Goal: Task Accomplishment & Management: Use online tool/utility

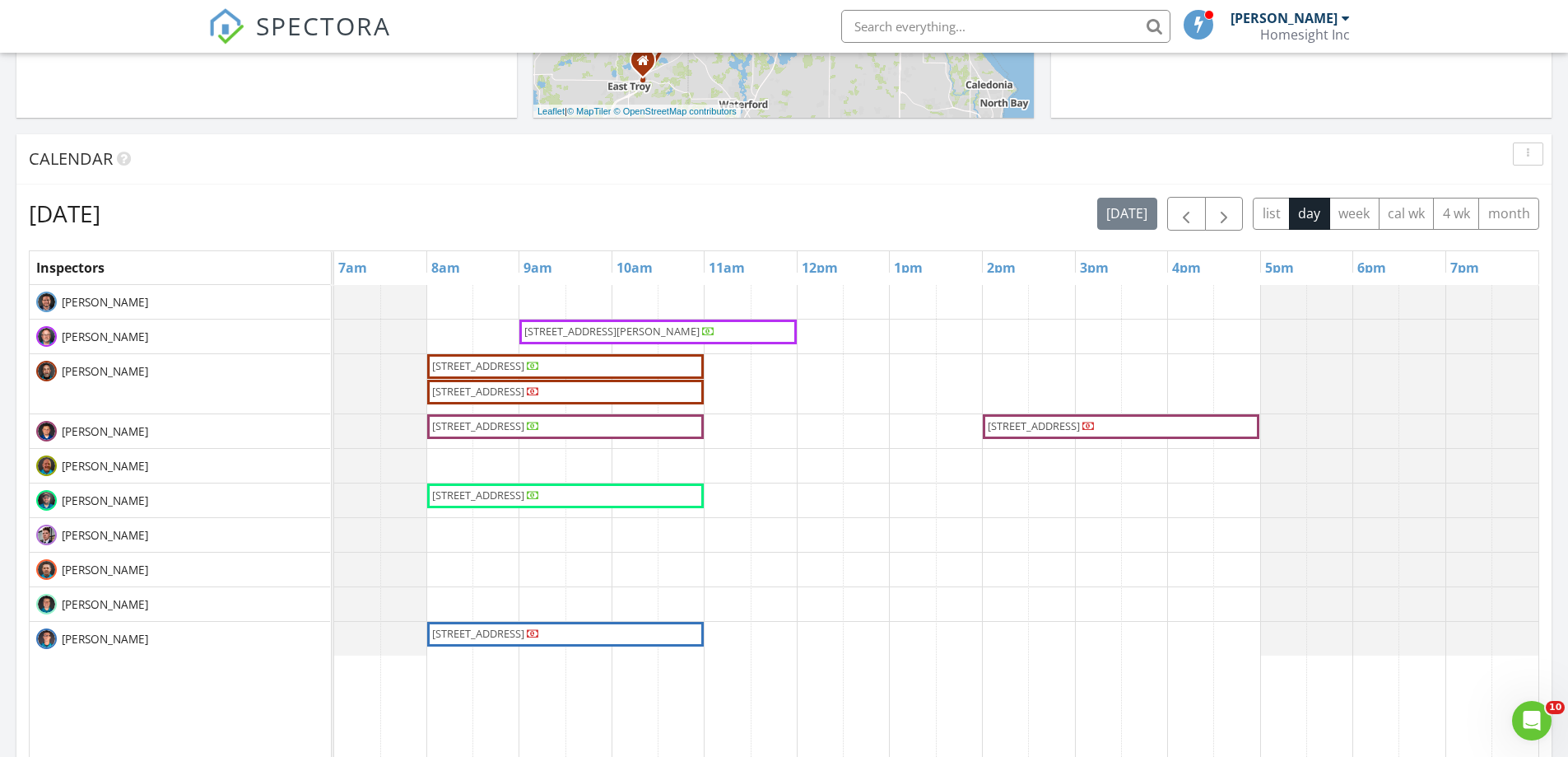
click at [655, 332] on span "[STREET_ADDRESS][PERSON_NAME]" at bounding box center [612, 331] width 175 height 15
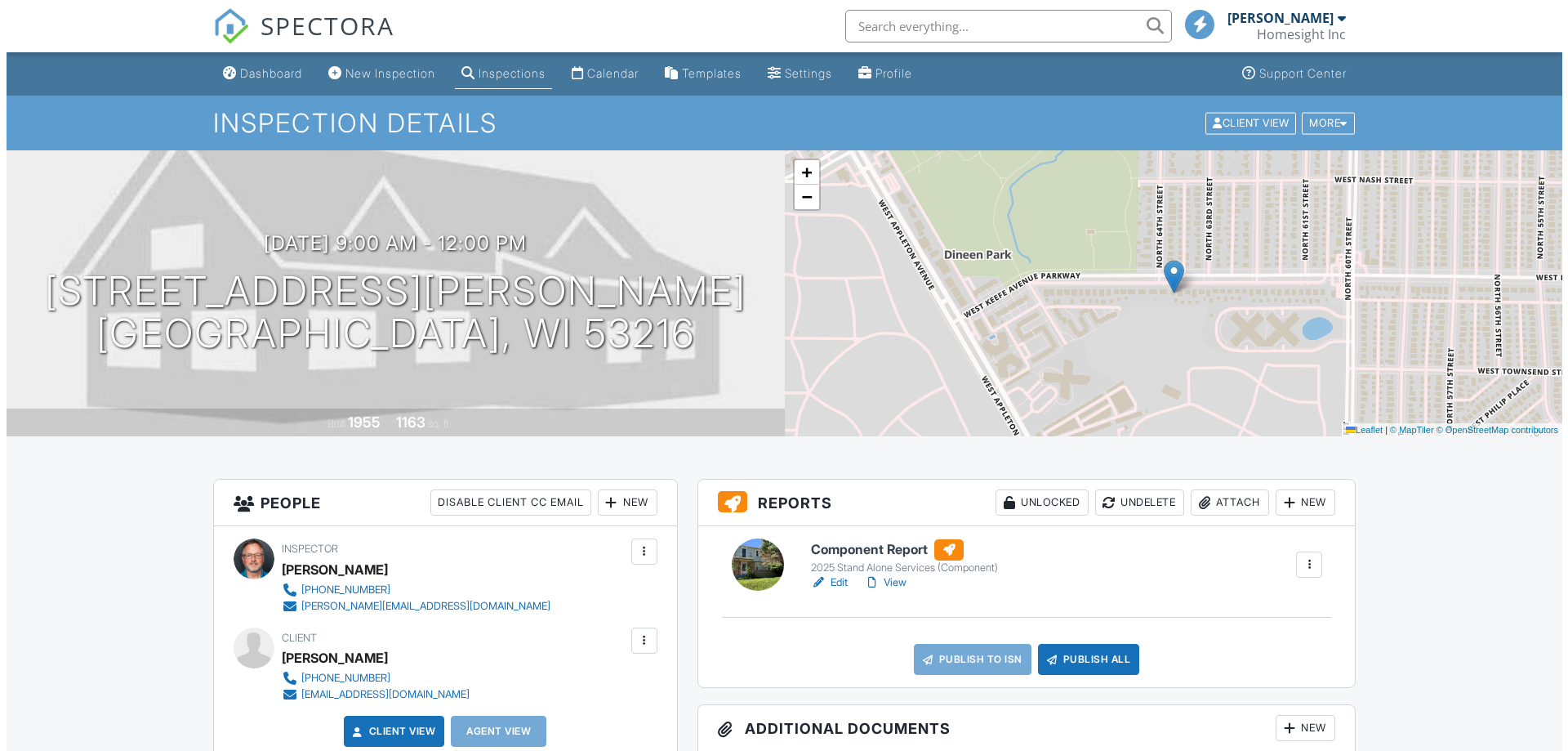
scroll to position [163, 0]
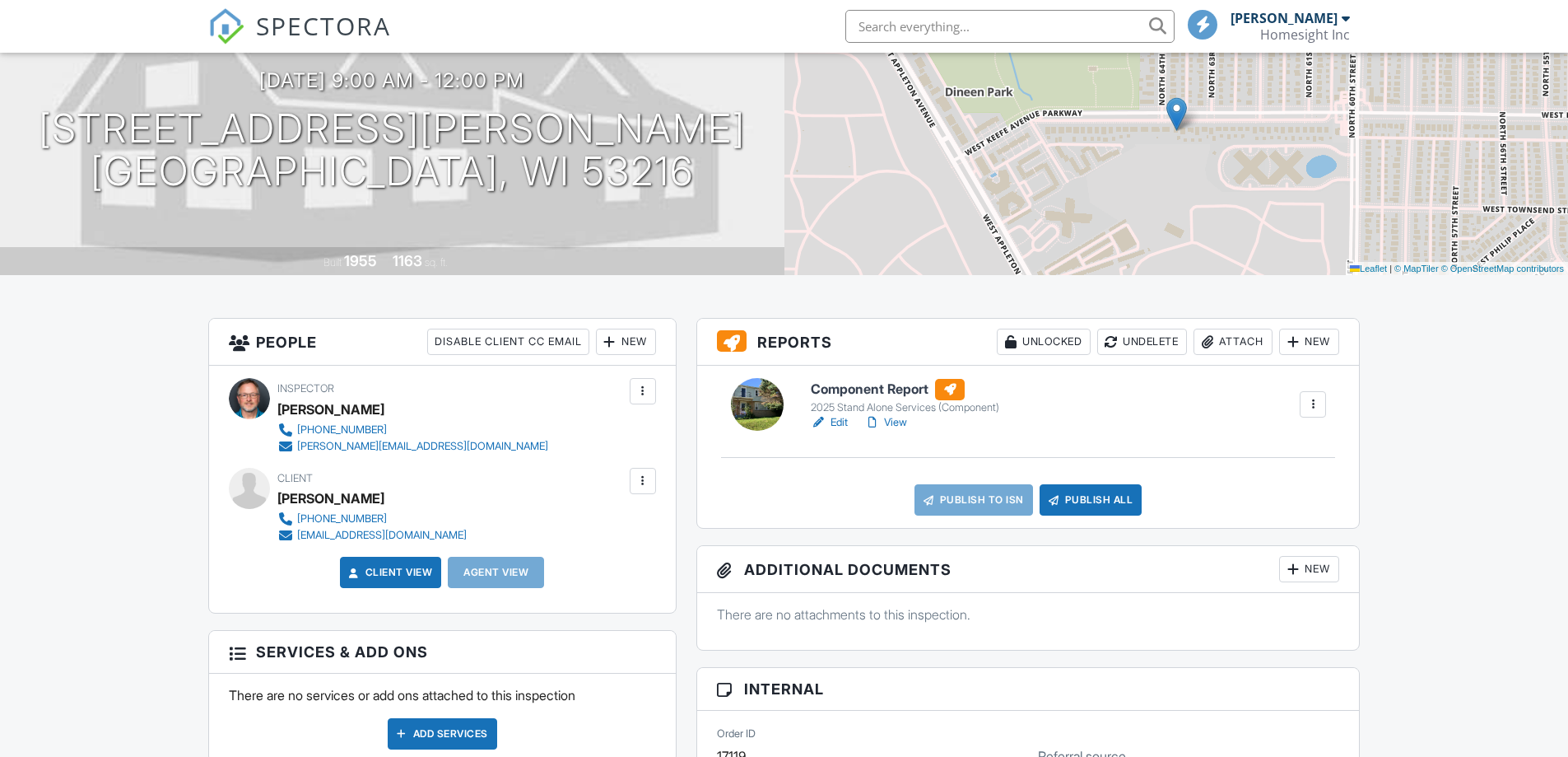
click at [1300, 347] on div at bounding box center [1293, 342] width 17 height 17
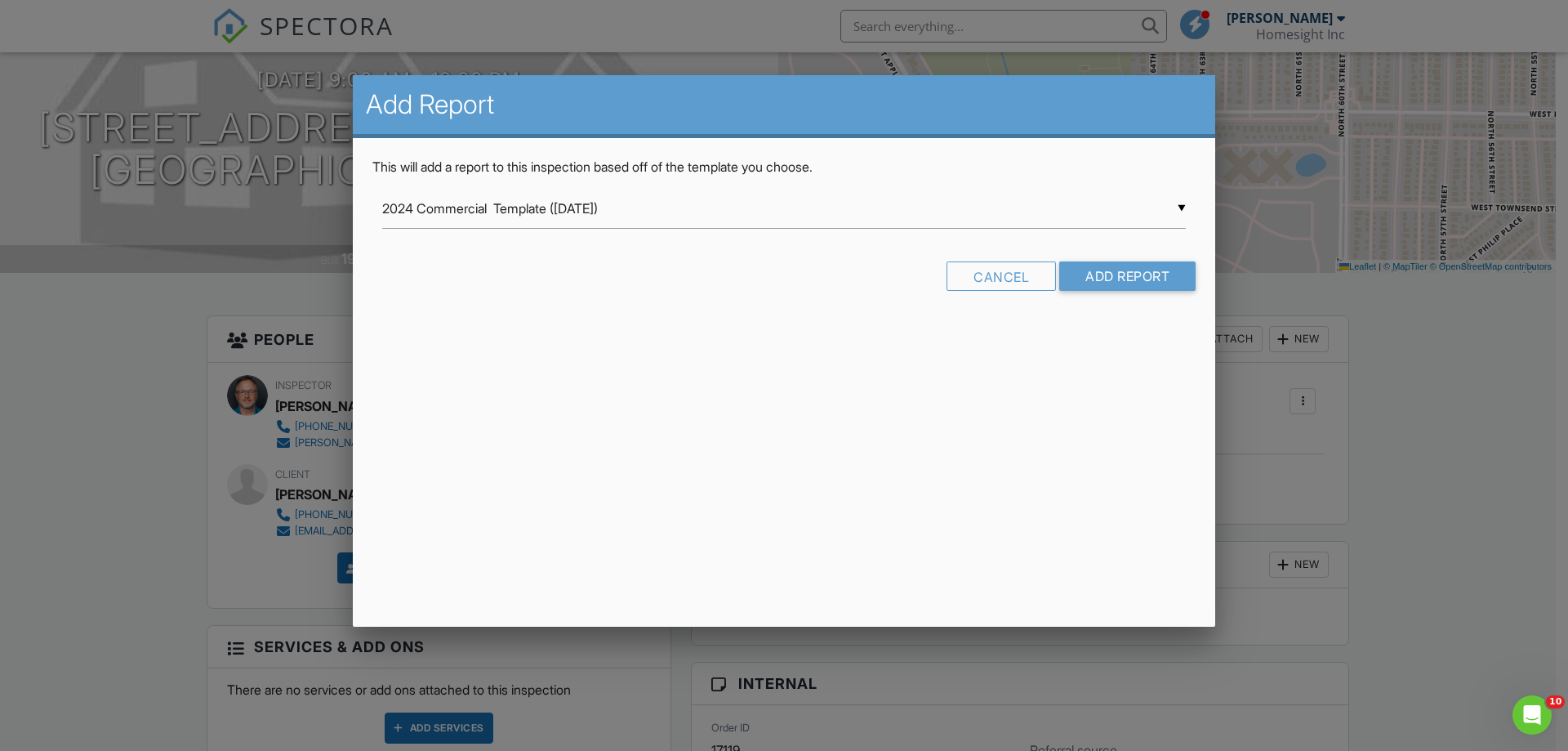
scroll to position [0, 0]
click at [576, 201] on div "▼ 2024 Commercial Template (2/27/24) 2024 Commercial Template (2/27/24) 2024 Co…" at bounding box center [784, 209] width 804 height 40
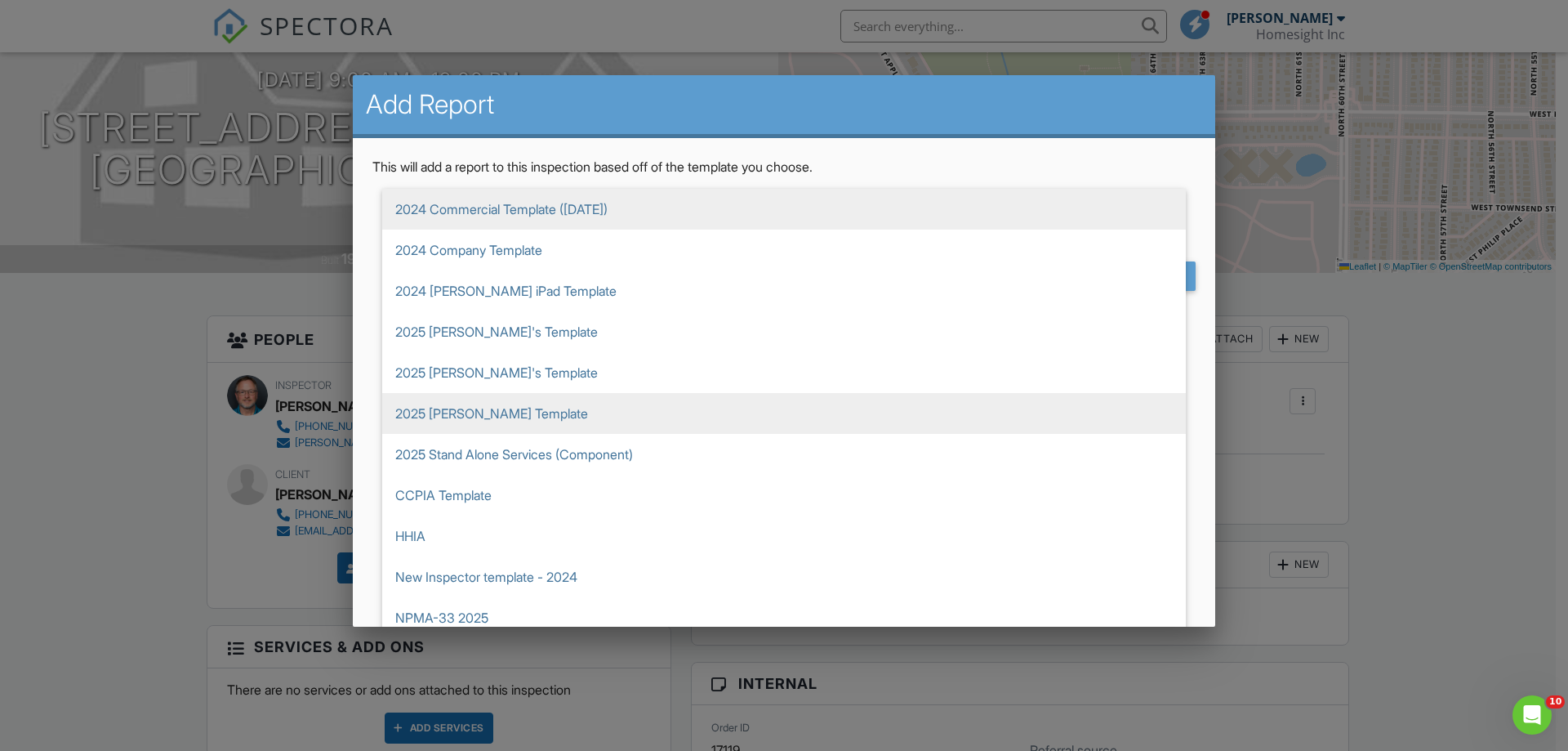
scroll to position [41, 0]
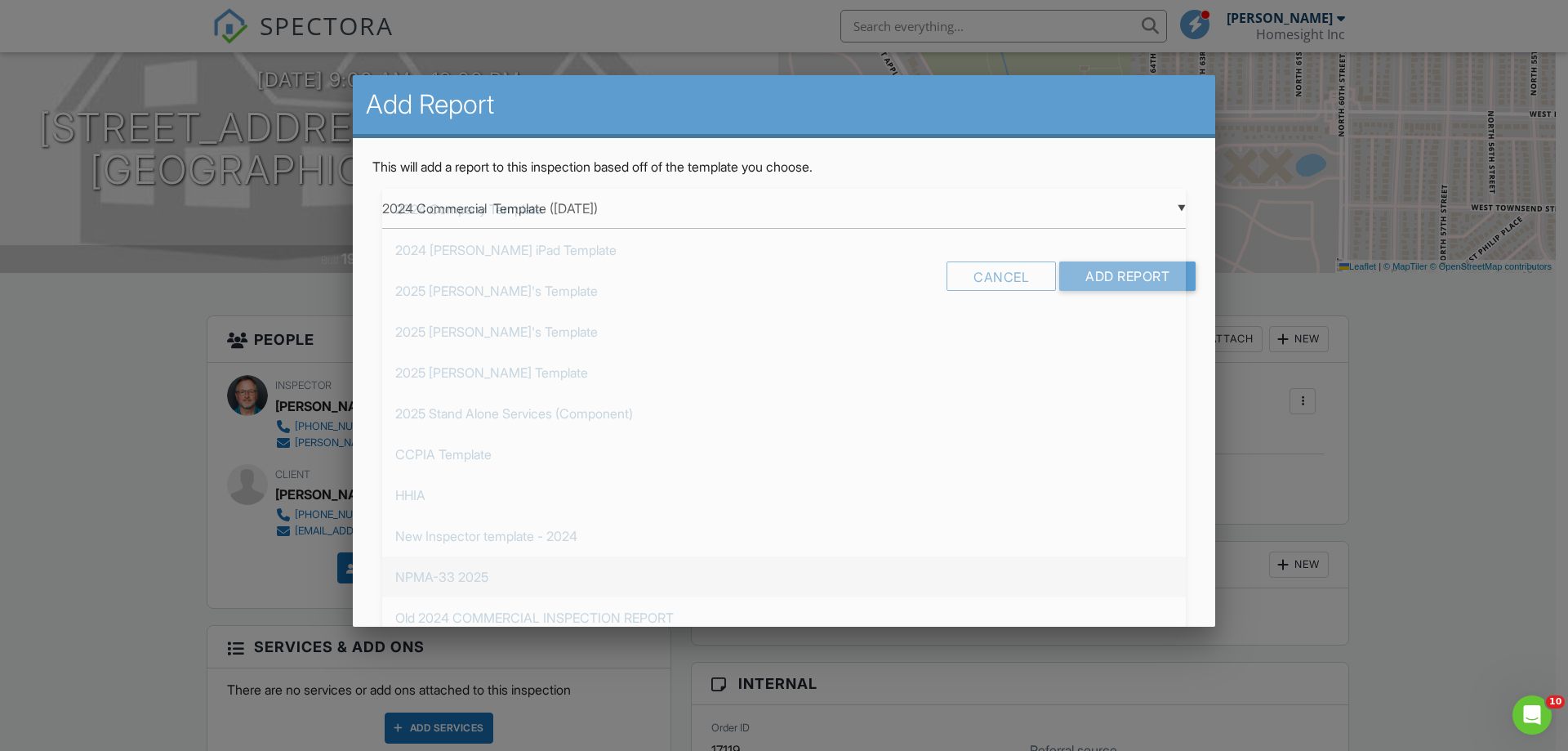
click at [457, 580] on span "NPMA-33 2025" at bounding box center [784, 576] width 804 height 41
type input "NPMA-33 2025"
click at [1123, 271] on input "Add Report" at bounding box center [1127, 276] width 136 height 30
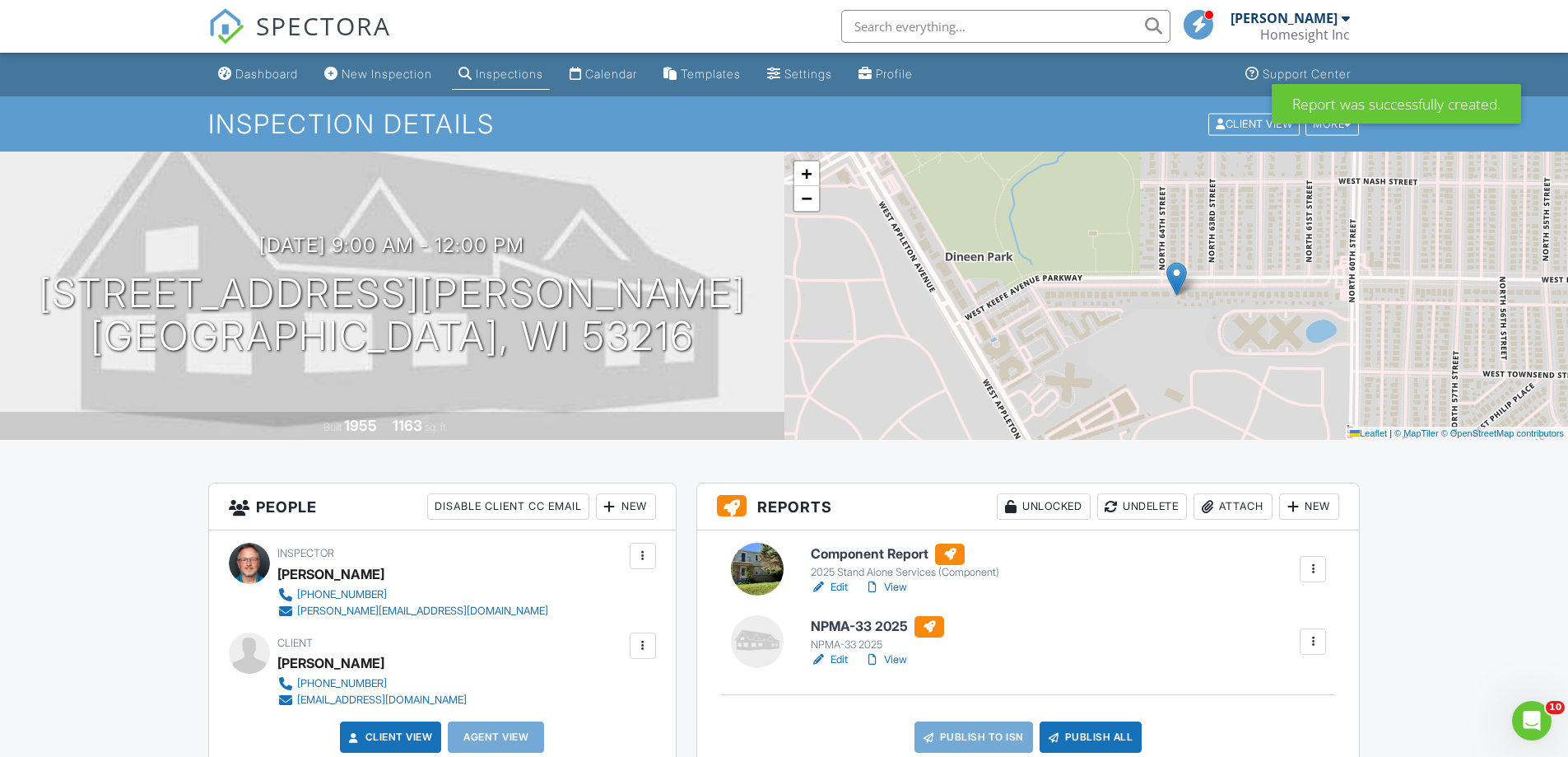
click at [1297, 502] on div at bounding box center [1293, 506] width 17 height 17
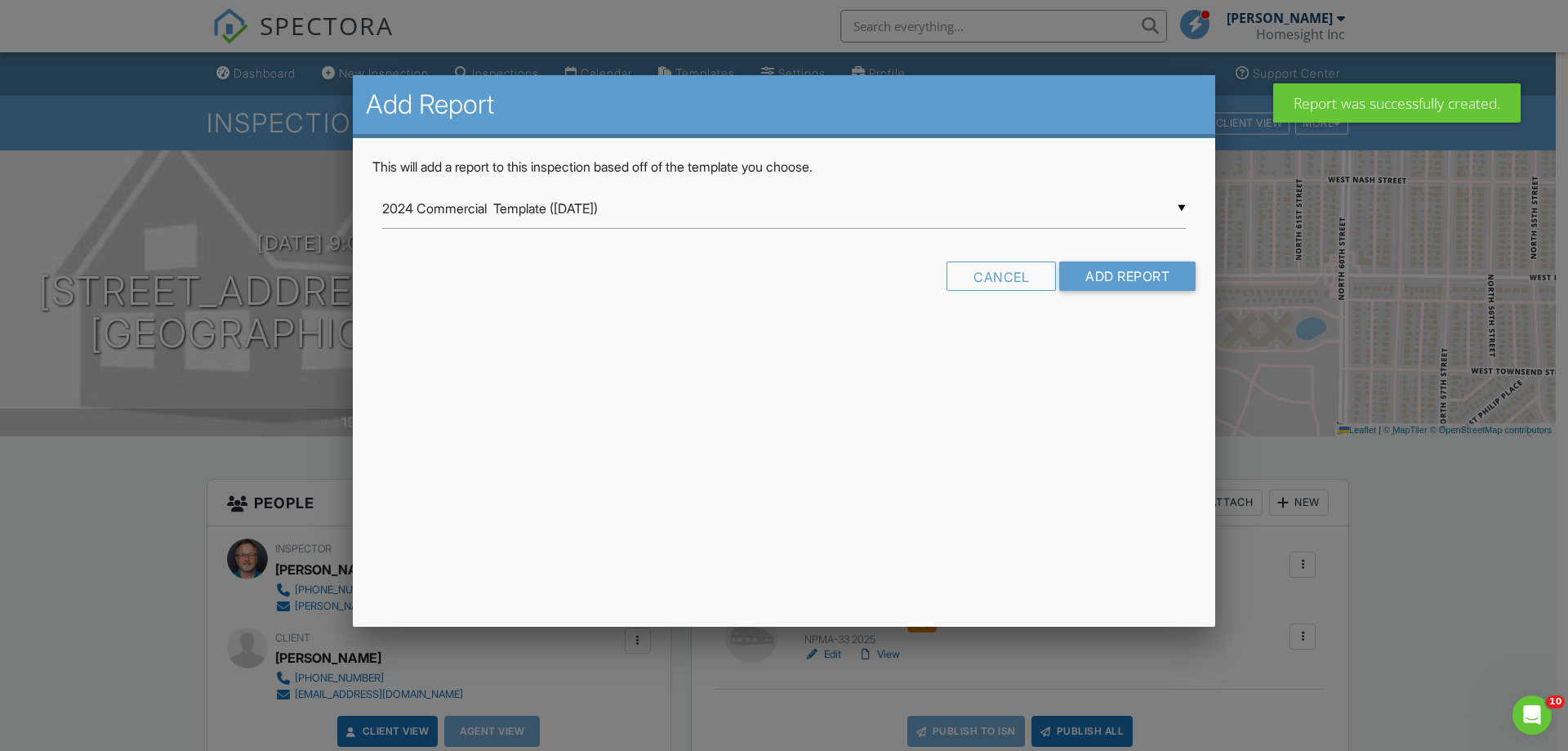
click at [455, 214] on div "▼ 2024 Commercial Template (2/27/24) 2024 Commercial Template (2/27/24) 2024 Co…" at bounding box center [784, 209] width 804 height 40
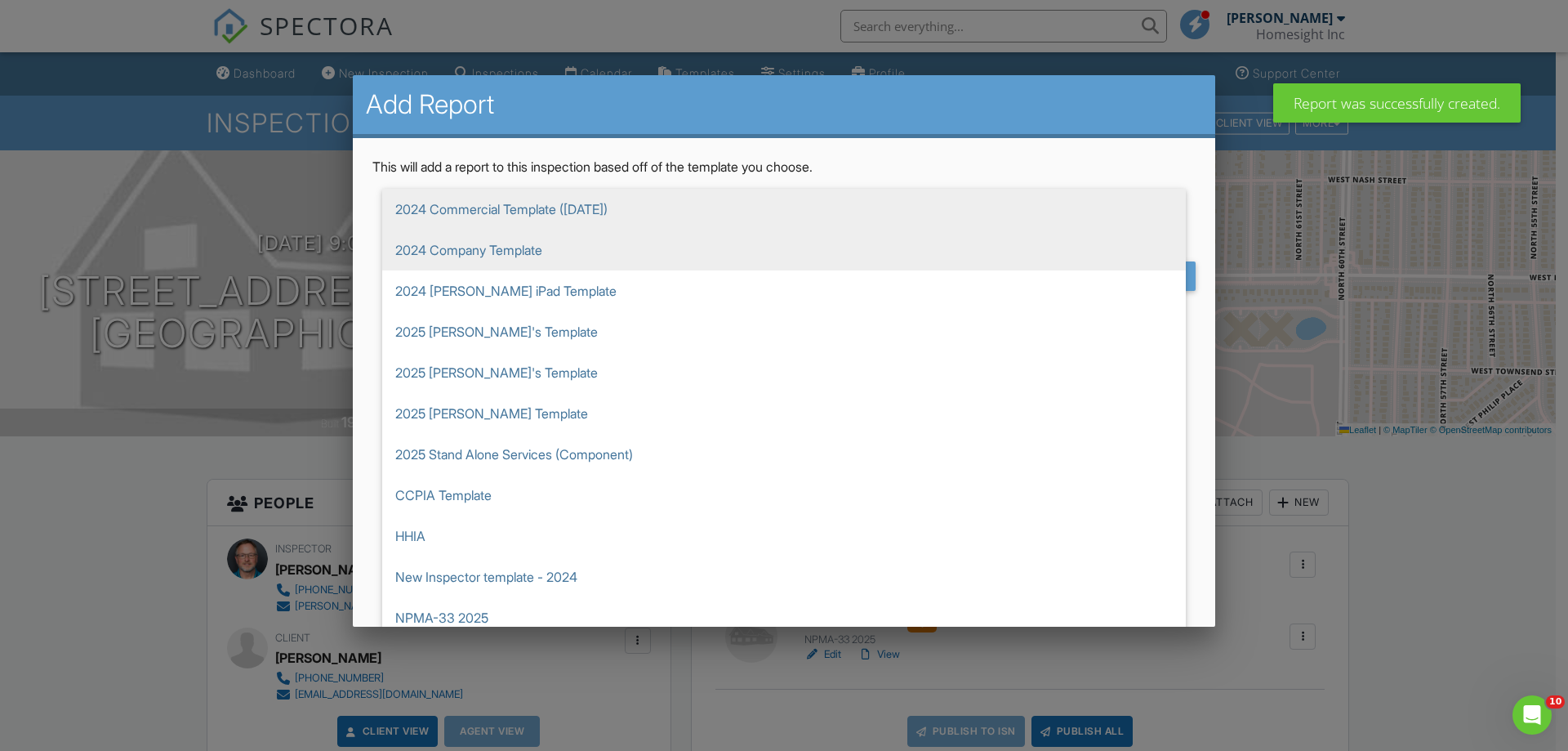
click at [450, 252] on span "2024 Company Template" at bounding box center [784, 250] width 804 height 41
type input "2024 Company Template"
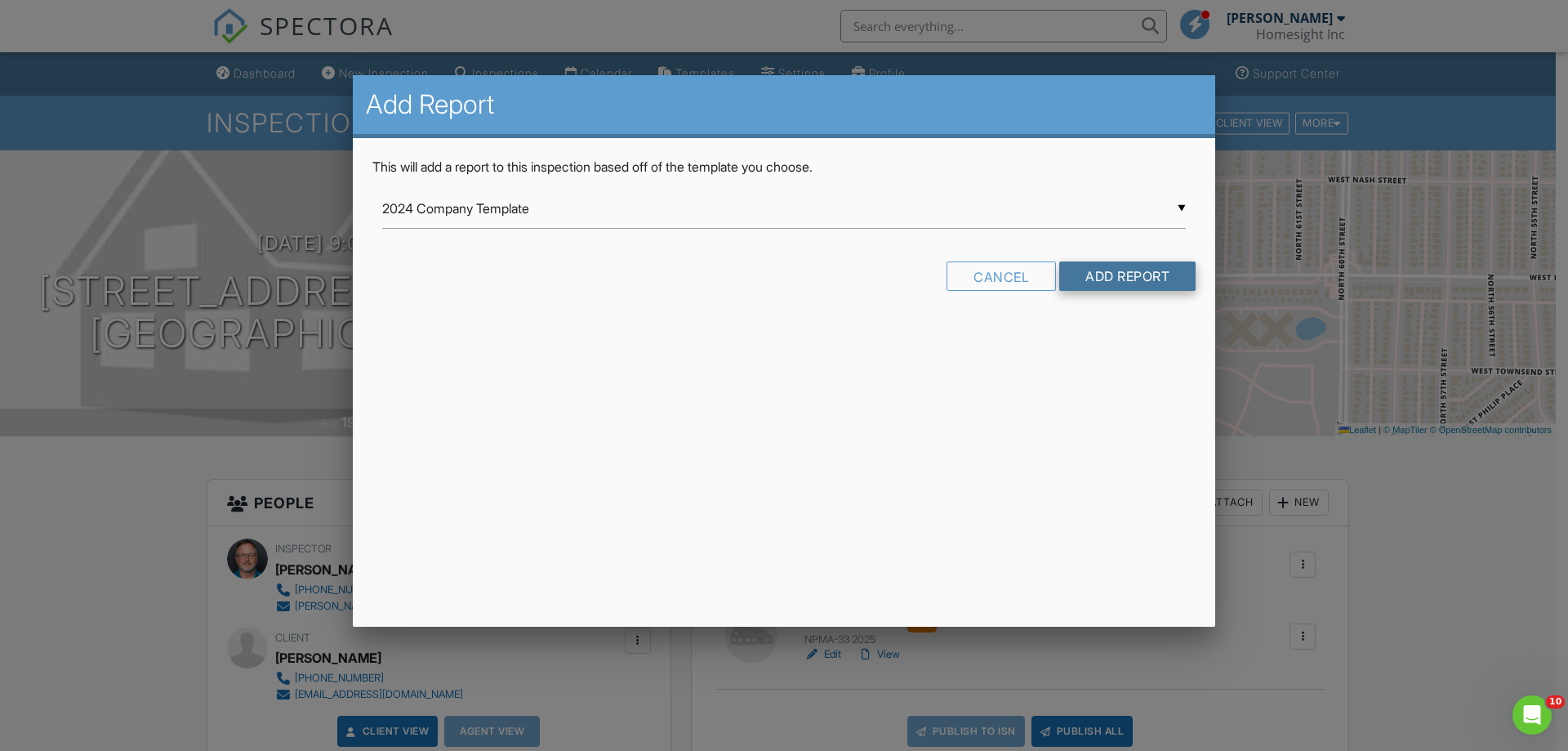
click at [1110, 279] on input "Add Report" at bounding box center [1127, 276] width 136 height 30
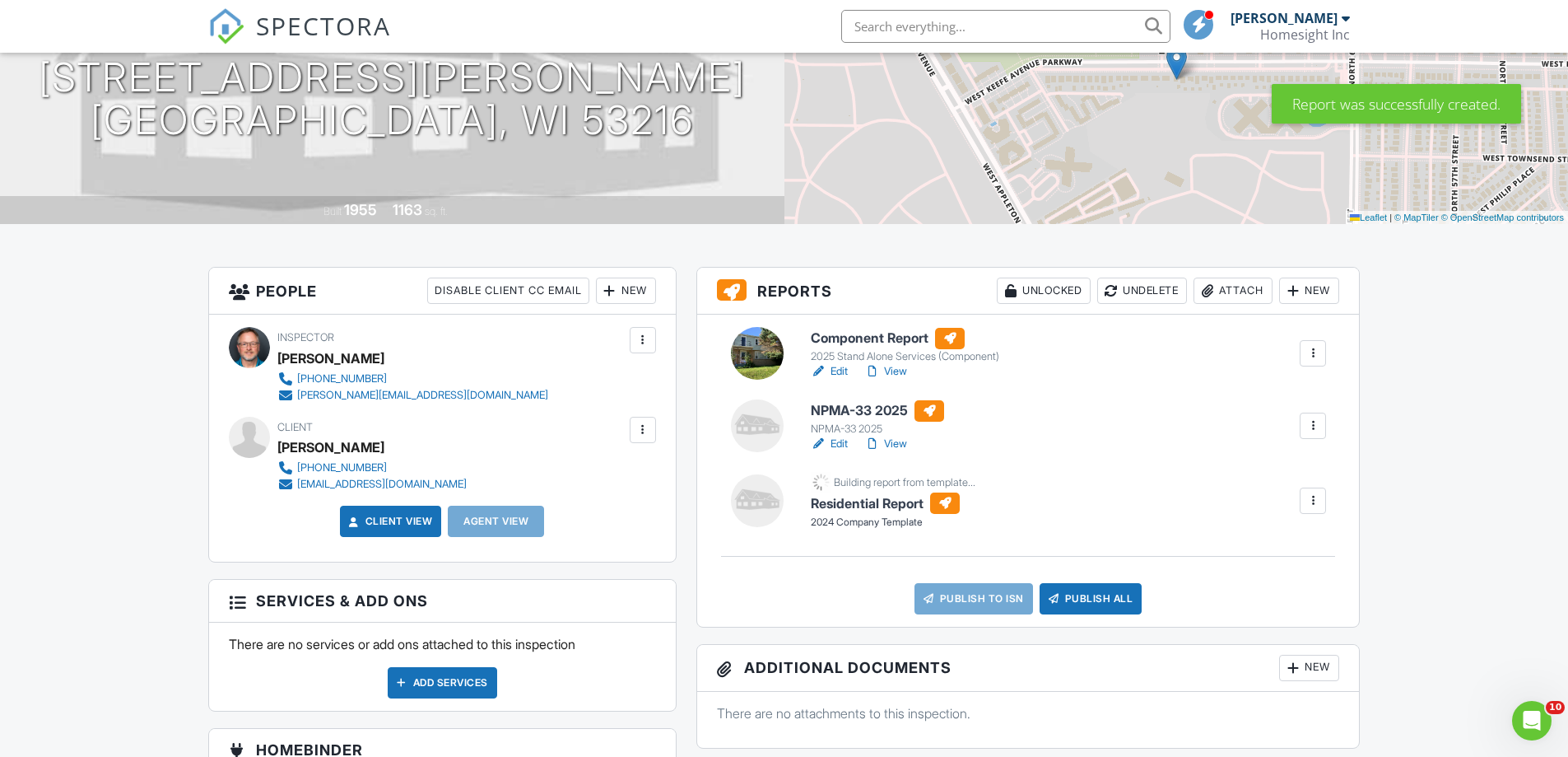
scroll to position [247, 0]
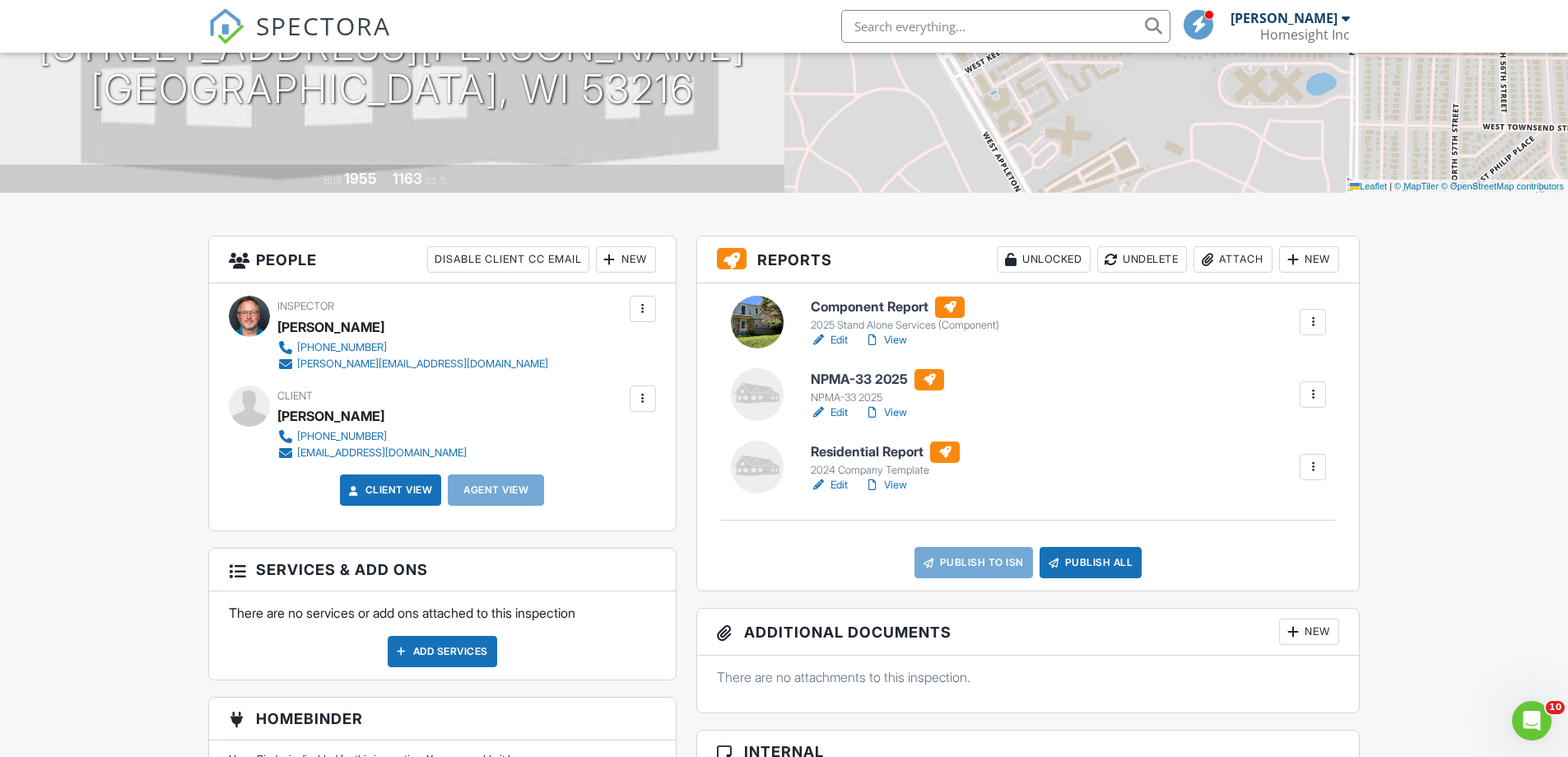
click at [844, 483] on link "Edit" at bounding box center [830, 485] width 37 height 17
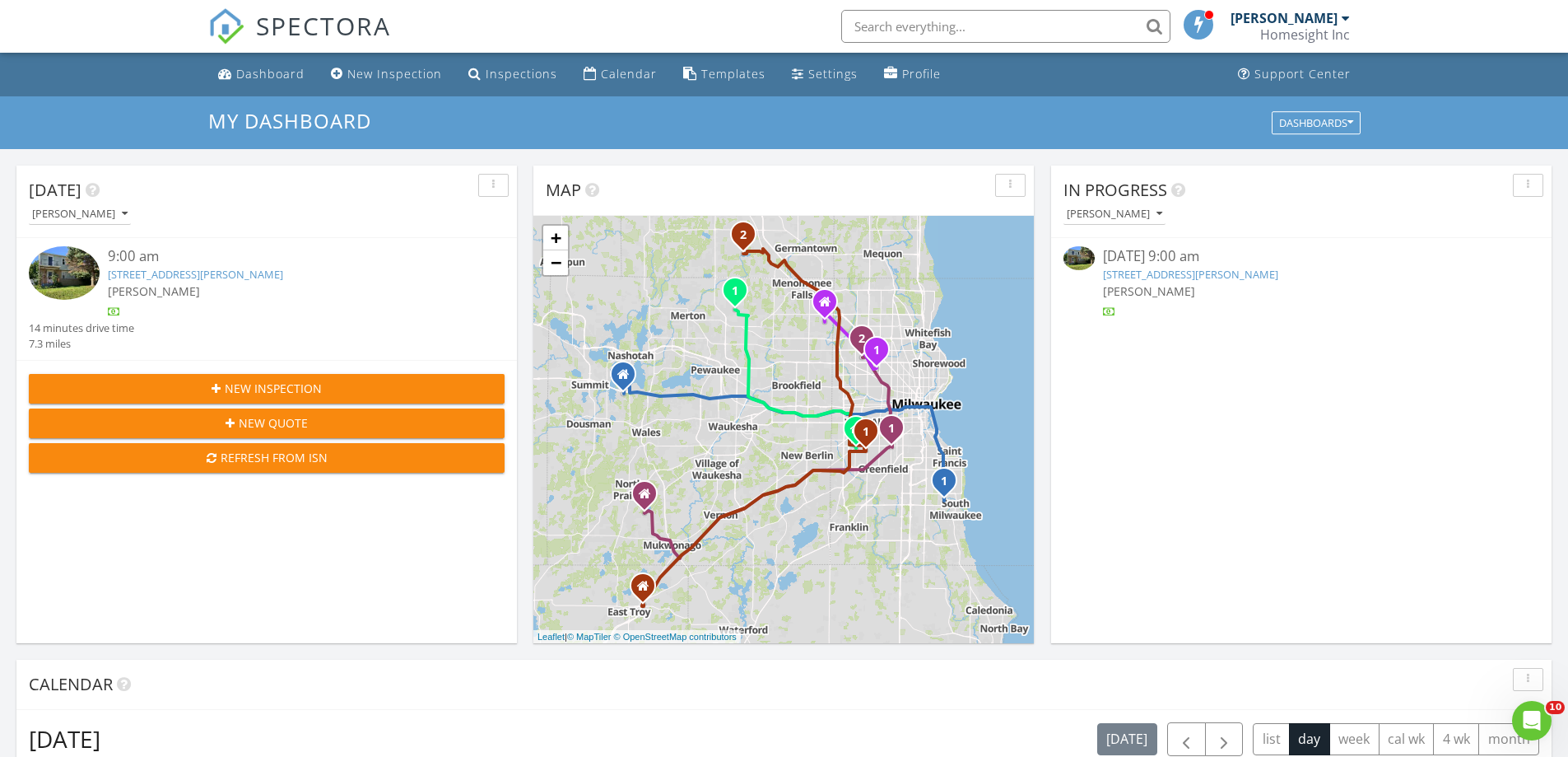
click at [1161, 272] on link "[STREET_ADDRESS][PERSON_NAME]" at bounding box center [1191, 274] width 175 height 15
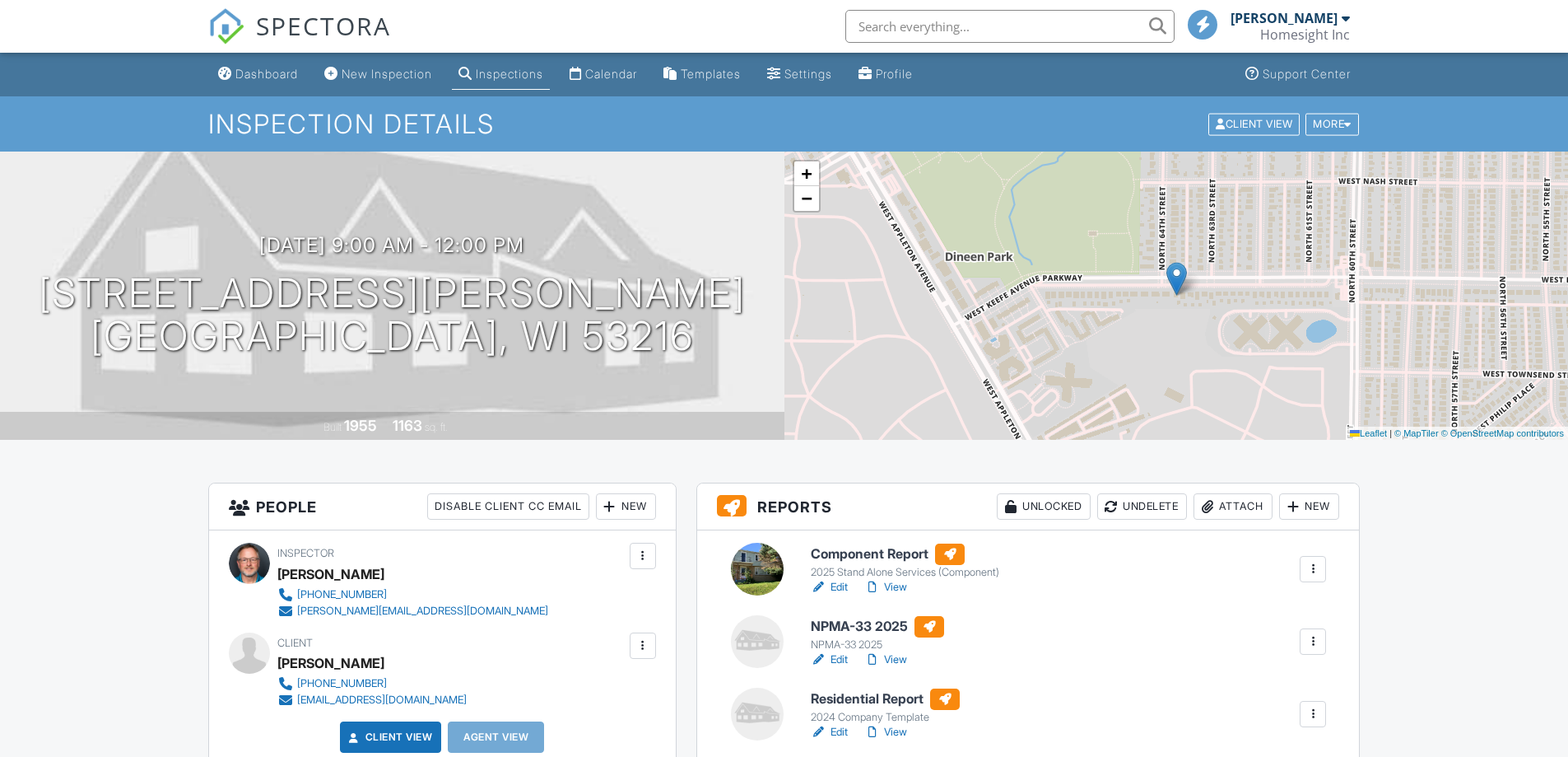
click at [1303, 493] on div "New" at bounding box center [1309, 506] width 60 height 26
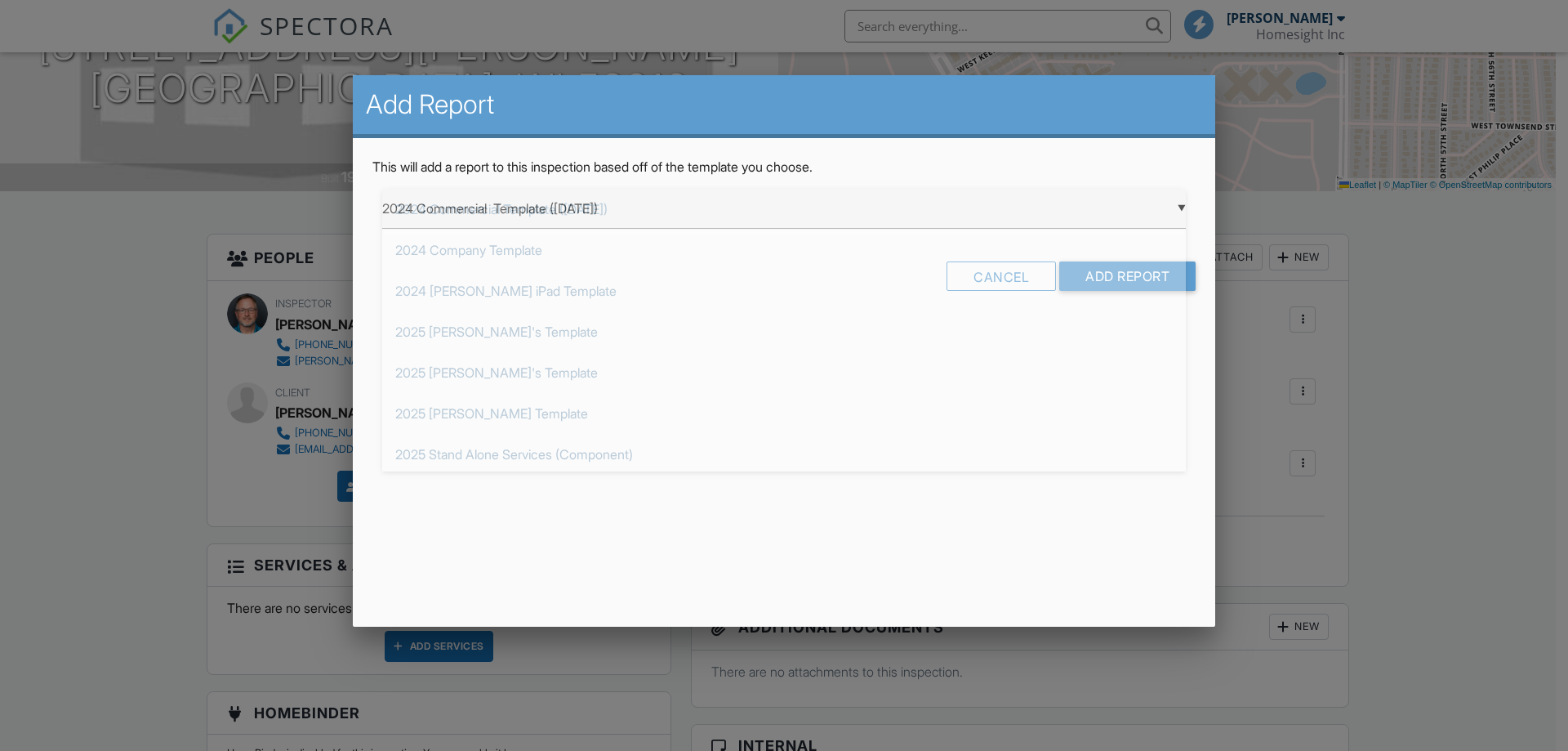
click at [457, 205] on div "▼ 2024 Commercial Template ([DATE]) 2024 Commercial Template ([DATE]) 2024 Comp…" at bounding box center [784, 209] width 804 height 40
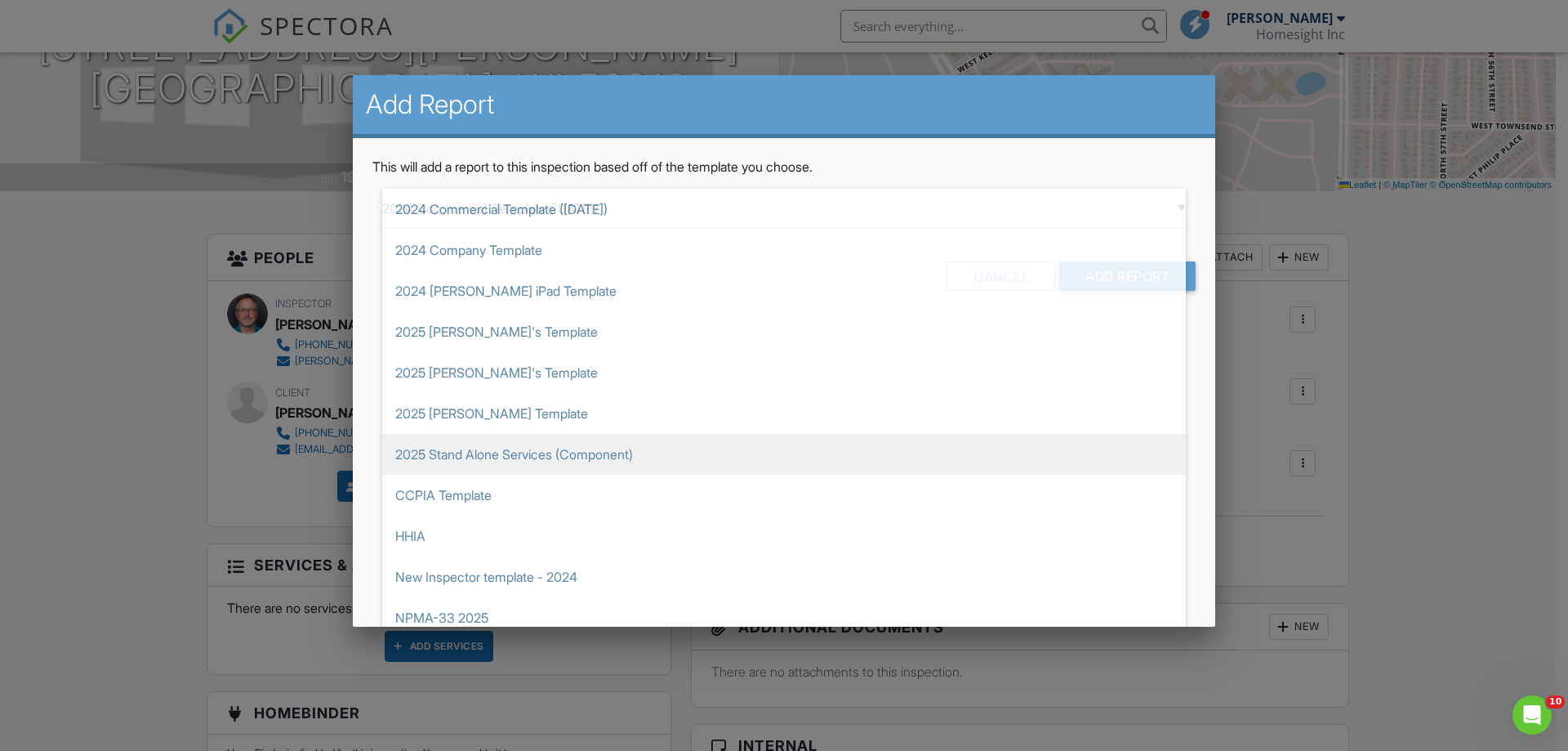
click at [500, 450] on span "2025 Stand Alone Services (Component)" at bounding box center [784, 454] width 804 height 41
type input "2025 Stand Alone Services (Component)"
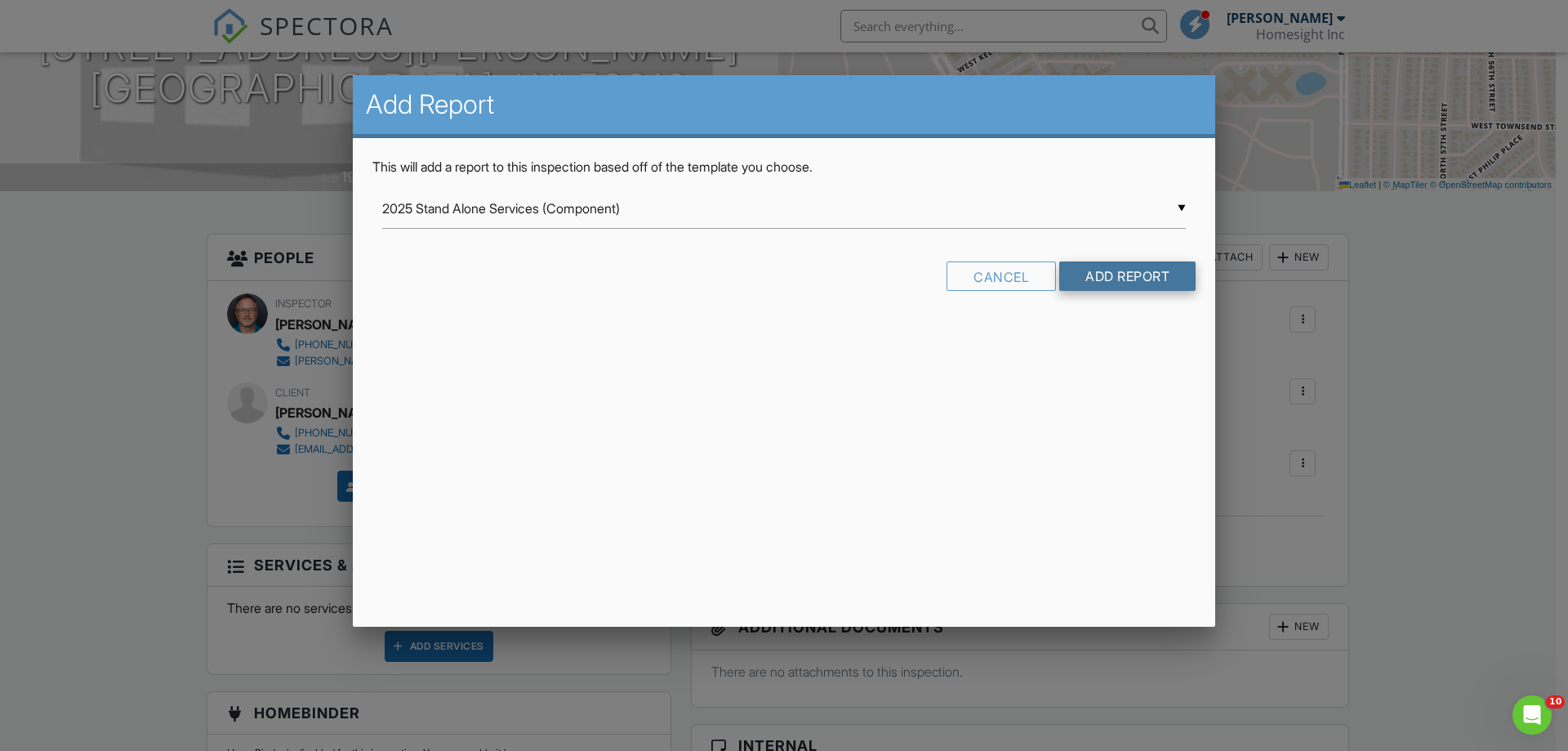
click at [1160, 266] on input "Add Report" at bounding box center [1127, 276] width 136 height 30
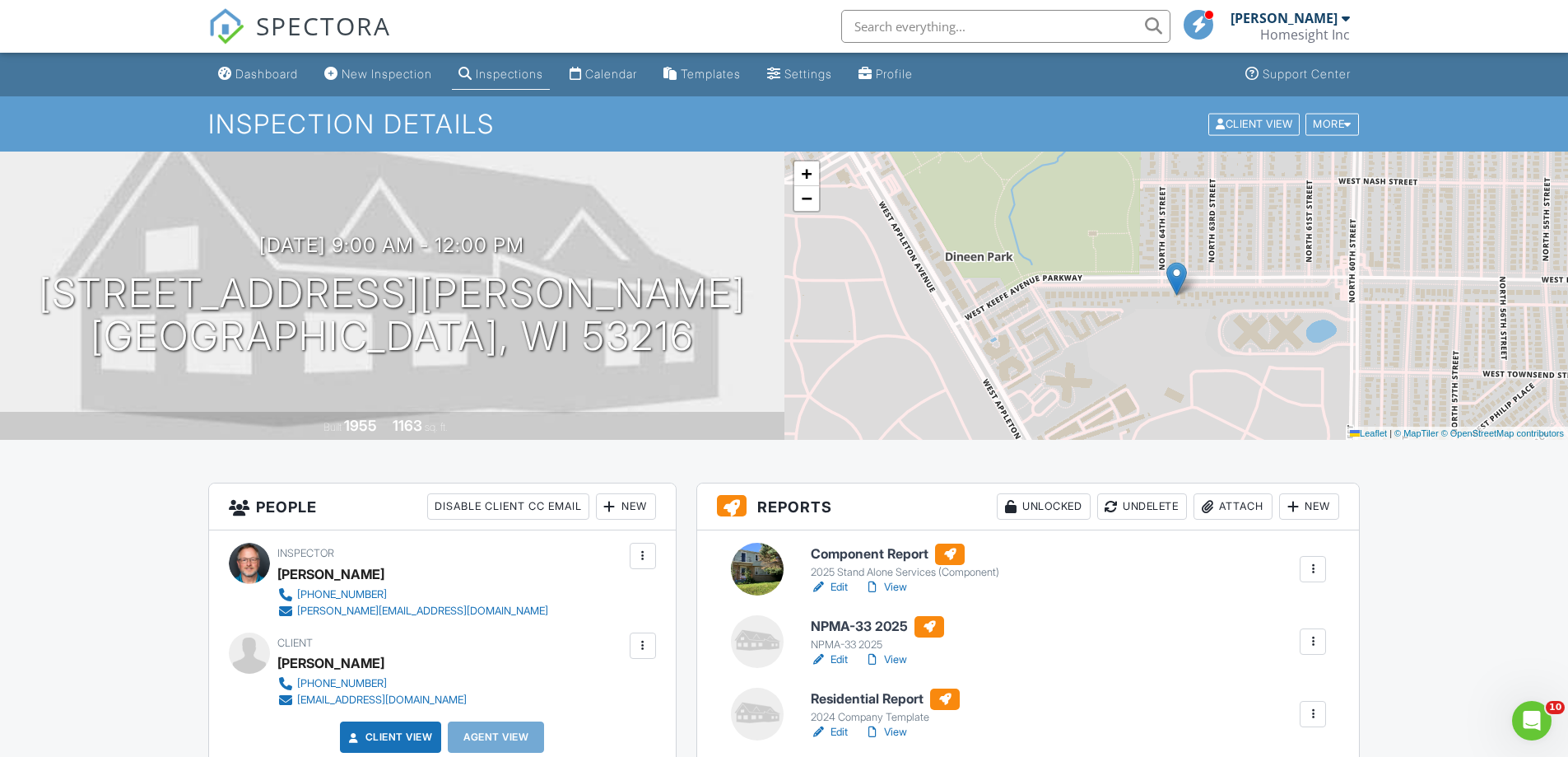
click at [899, 585] on link "View" at bounding box center [885, 587] width 43 height 17
